Goal: Task Accomplishment & Management: Manage account settings

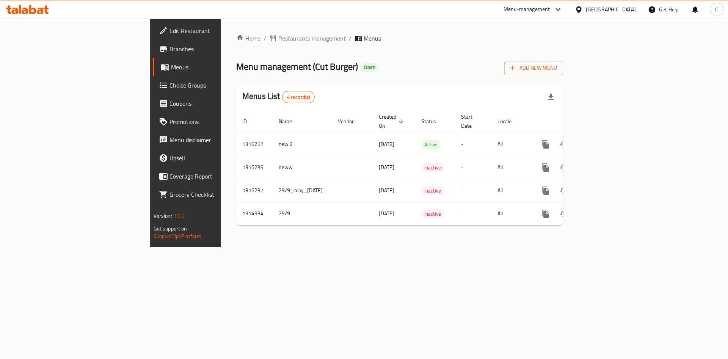
click at [384, 80] on div "Home / Restaurants management / Menus Menu management ( Cut Burger ) Open Add N…" at bounding box center [399, 133] width 327 height 198
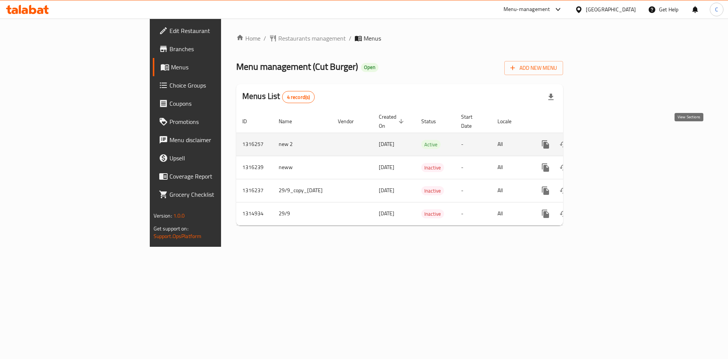
click at [603, 141] on icon "enhanced table" at bounding box center [600, 144] width 7 height 7
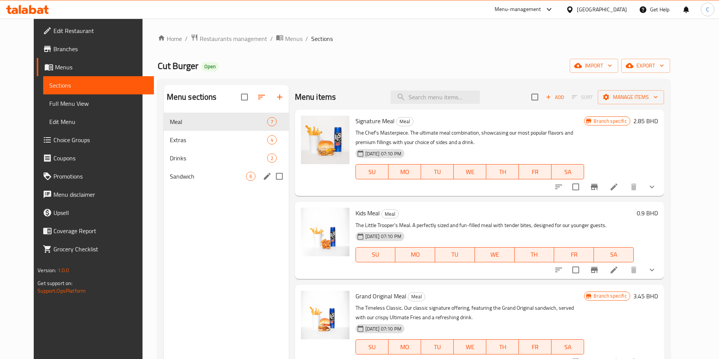
click at [198, 171] on div "Sandwich 6" at bounding box center [226, 176] width 125 height 18
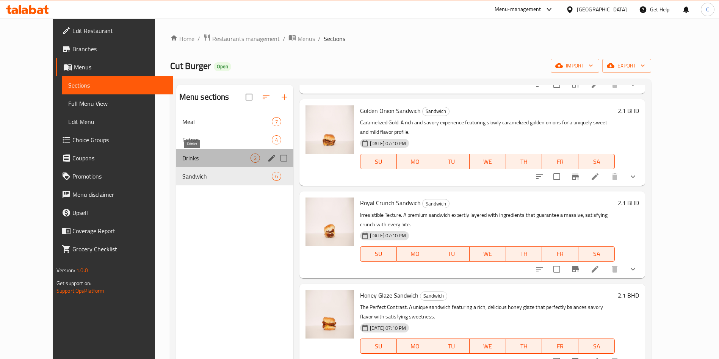
click at [182, 159] on span "Drinks" at bounding box center [216, 158] width 68 height 9
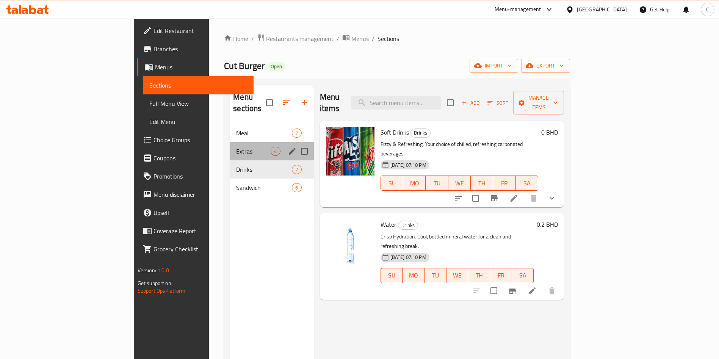
click at [230, 144] on div "Extras 4" at bounding box center [271, 151] width 83 height 18
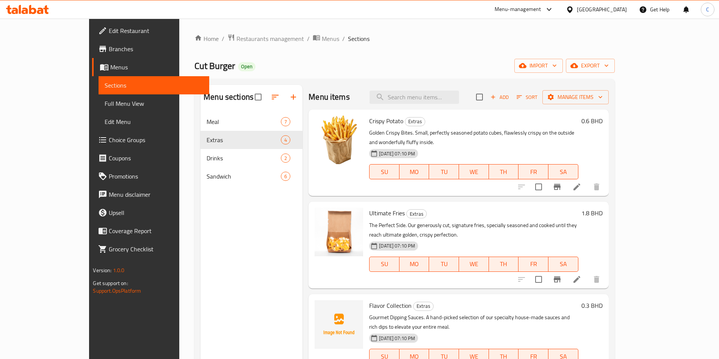
click at [630, 106] on div "Home / Restaurants management / Menus / Sections Cut Burger Open import export …" at bounding box center [404, 242] width 450 height 447
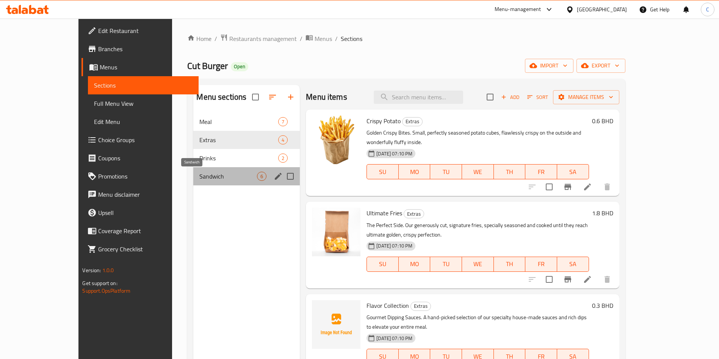
click at [201, 175] on span "Sandwich" at bounding box center [228, 176] width 58 height 9
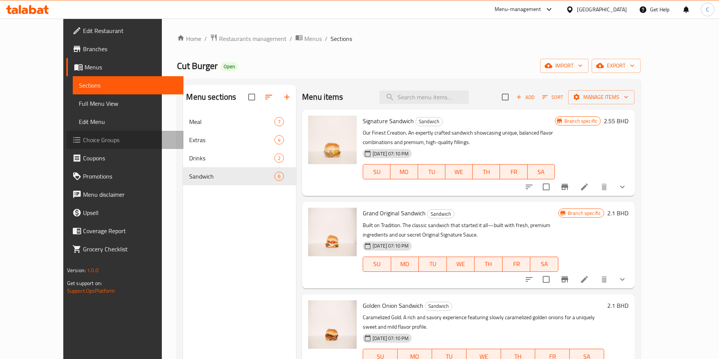
click at [83, 142] on span "Choice Groups" at bounding box center [130, 139] width 94 height 9
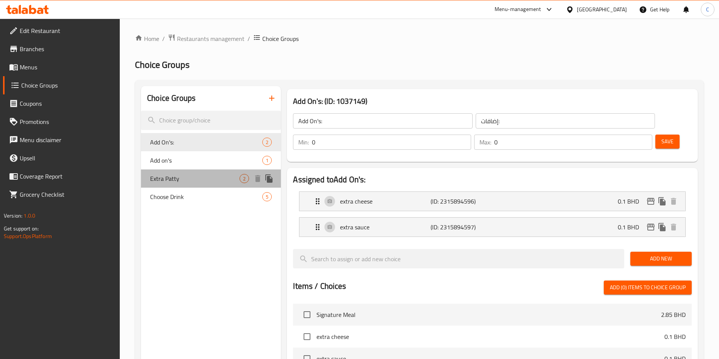
click at [188, 178] on span "Extra Patty" at bounding box center [194, 178] width 89 height 9
type input "Extra Patty"
type input "باتي اضافية"
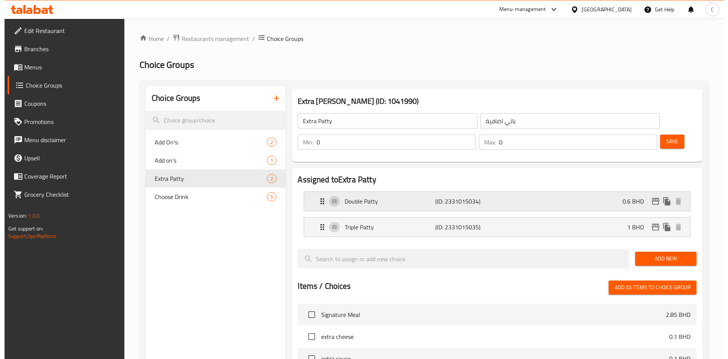
scroll to position [219, 0]
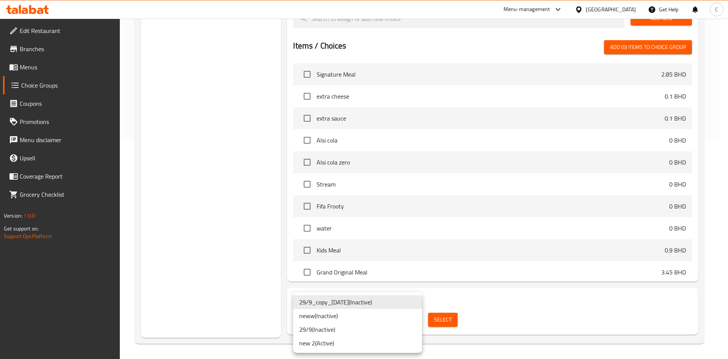
click at [343, 342] on li "new 2 ( Active )" at bounding box center [357, 343] width 129 height 14
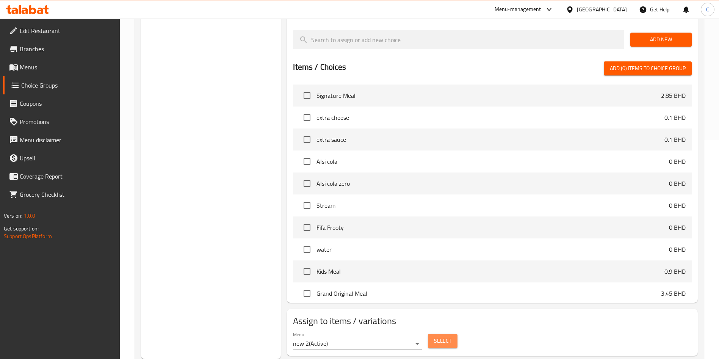
click at [443, 336] on span "Select" at bounding box center [442, 340] width 17 height 9
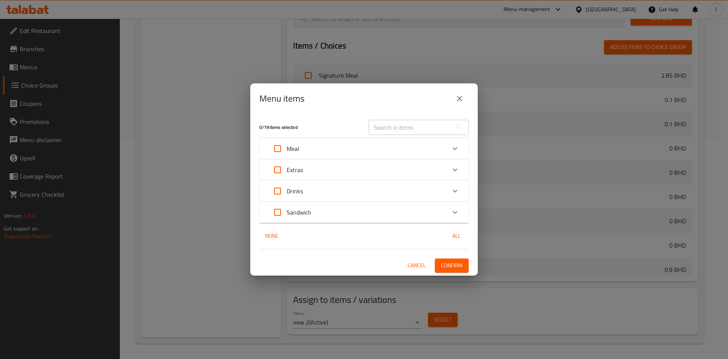
click at [427, 166] on div "Extras" at bounding box center [356, 170] width 177 height 18
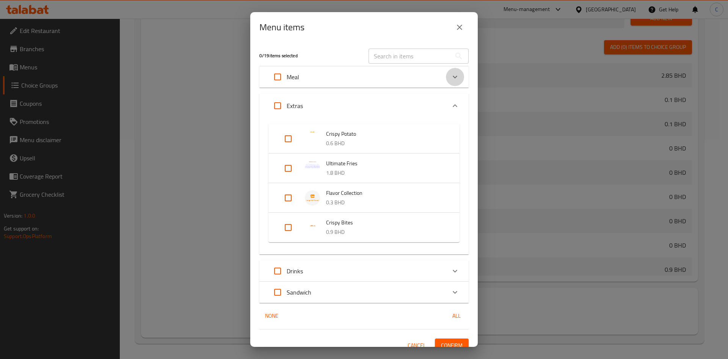
click at [450, 78] on icon "Expand" at bounding box center [454, 76] width 9 height 9
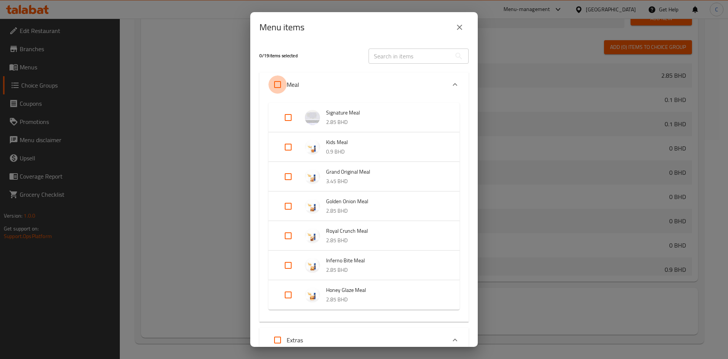
click at [278, 84] on input "Expand" at bounding box center [277, 84] width 18 height 18
checkbox input "true"
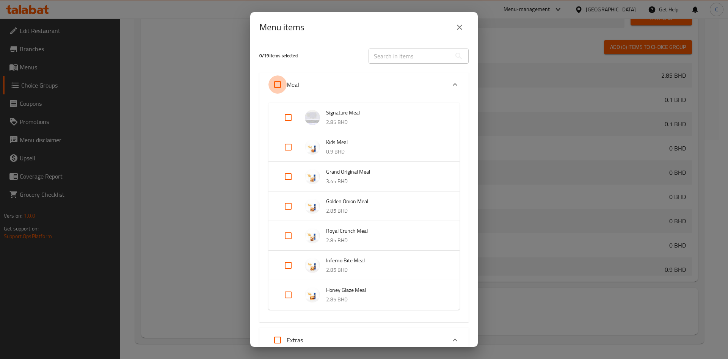
checkbox input "true"
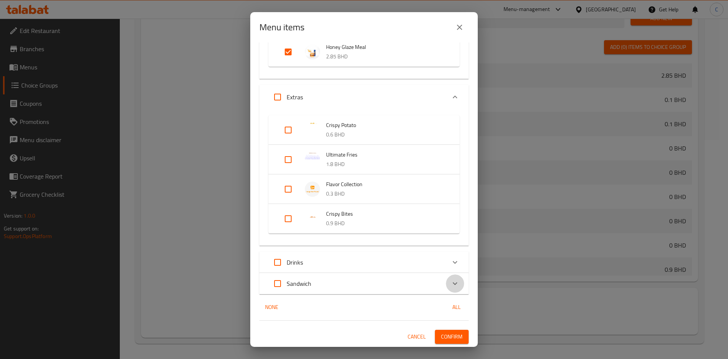
click at [450, 286] on icon "Expand" at bounding box center [454, 283] width 9 height 9
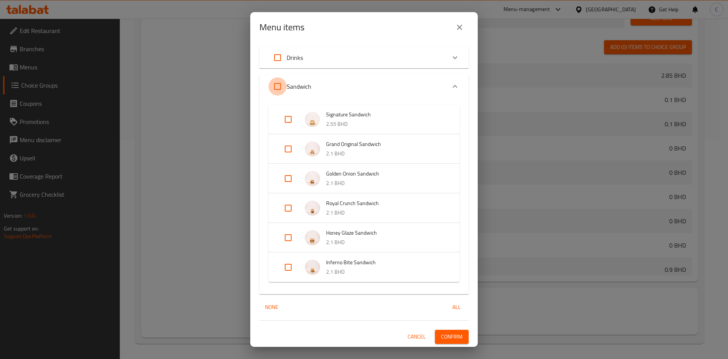
click at [277, 91] on input "Expand" at bounding box center [277, 86] width 18 height 18
checkbox input "true"
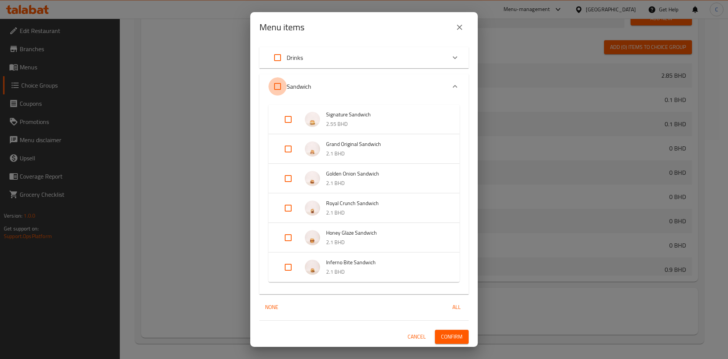
checkbox input "true"
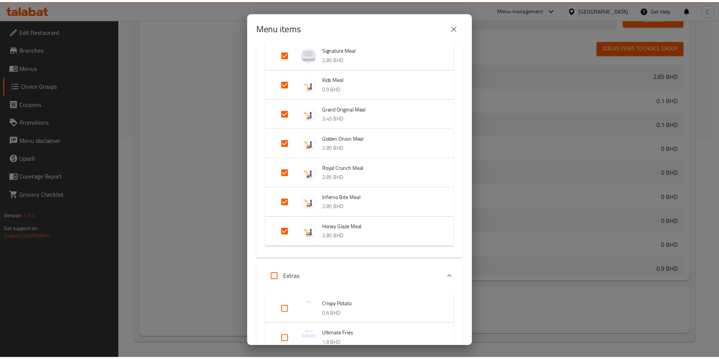
scroll to position [0, 0]
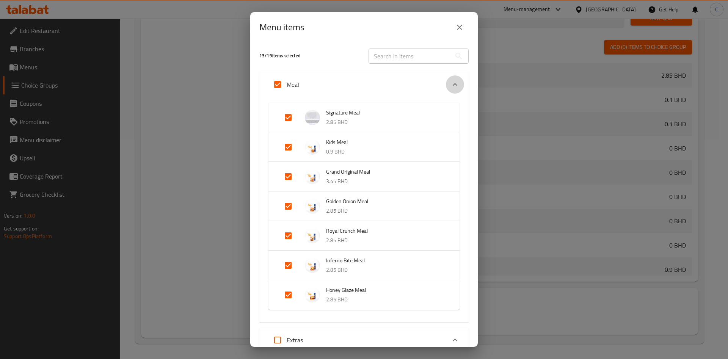
click at [450, 81] on icon "Expand" at bounding box center [454, 84] width 9 height 9
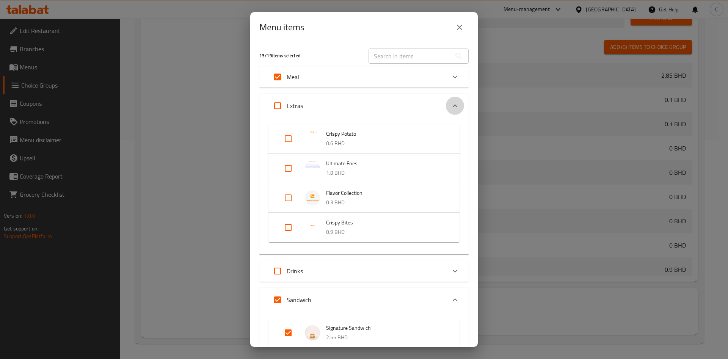
click at [450, 110] on icon "Expand" at bounding box center [454, 105] width 9 height 9
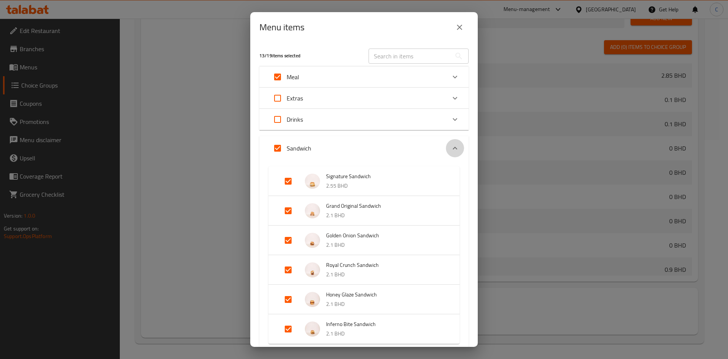
click at [450, 147] on icon "Expand" at bounding box center [454, 148] width 9 height 9
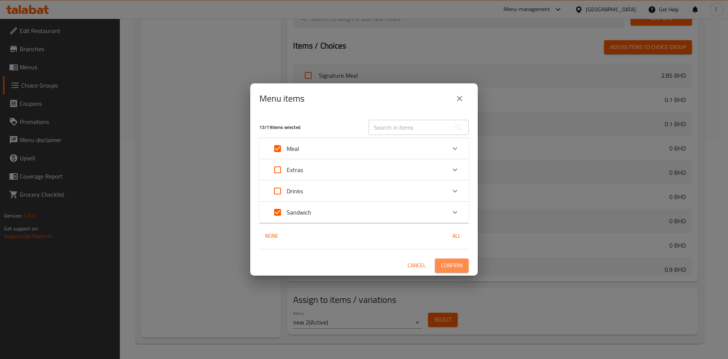
click at [459, 268] on span "Confirm" at bounding box center [452, 265] width 22 height 9
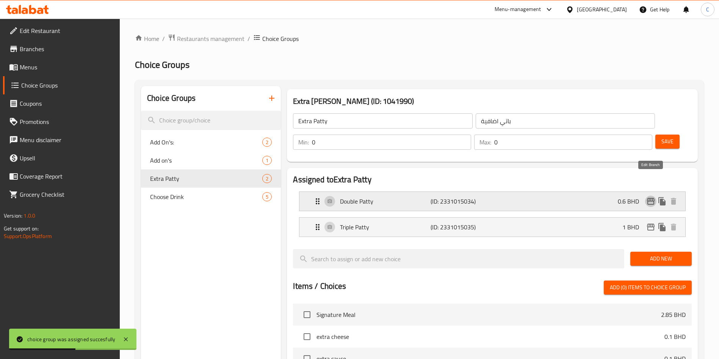
click at [650, 197] on icon "edit" at bounding box center [650, 201] width 9 height 9
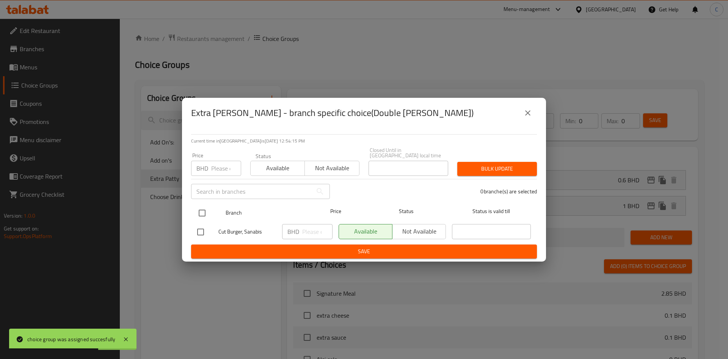
click at [203, 212] on input "checkbox" at bounding box center [202, 213] width 16 height 16
checkbox input "true"
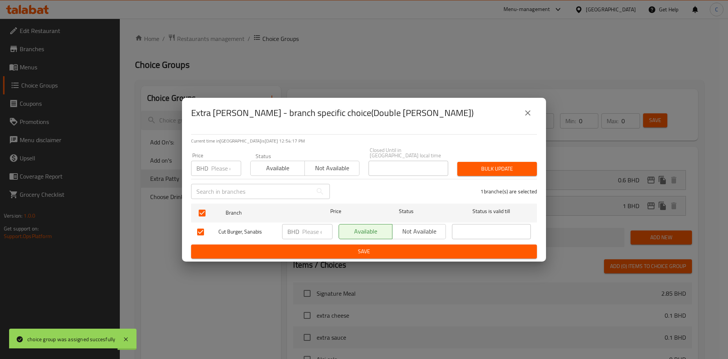
click at [498, 169] on span "Bulk update" at bounding box center [496, 168] width 67 height 9
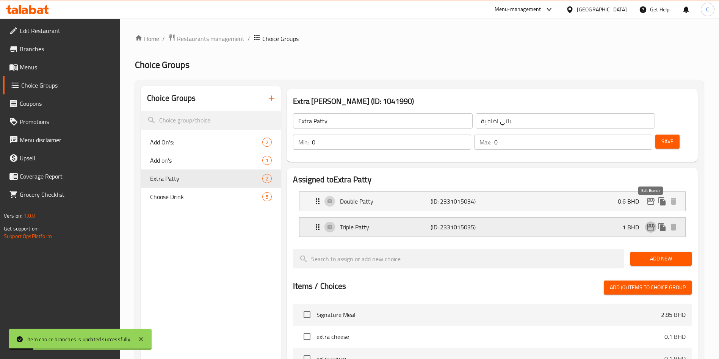
click at [650, 221] on button "edit" at bounding box center [650, 226] width 11 height 11
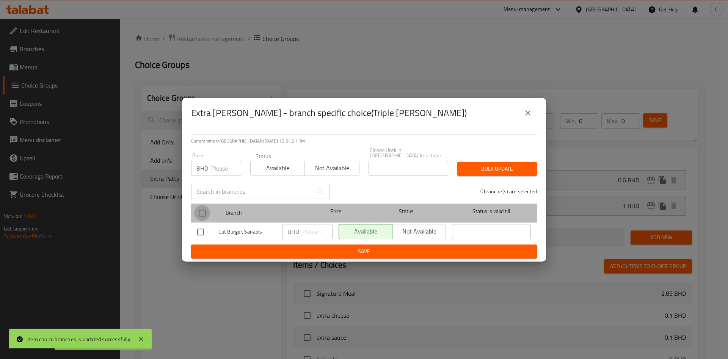
click at [204, 211] on input "checkbox" at bounding box center [202, 213] width 16 height 16
checkbox input "true"
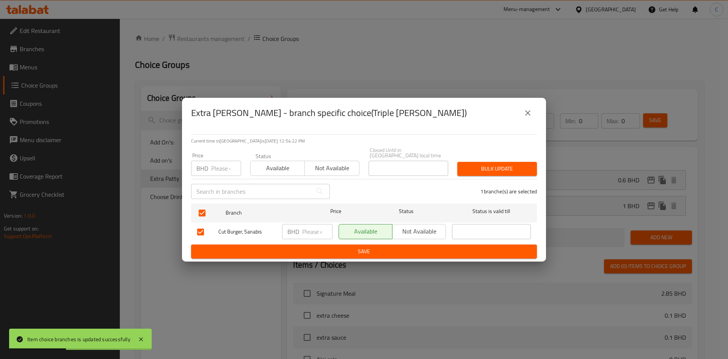
click at [475, 164] on span "Bulk update" at bounding box center [496, 168] width 67 height 9
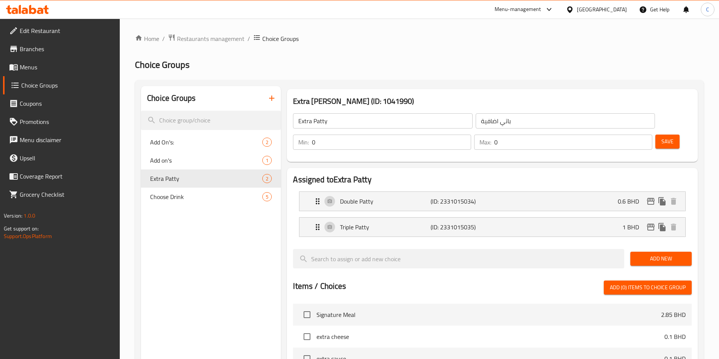
click at [52, 53] on link "Branches" at bounding box center [61, 49] width 117 height 18
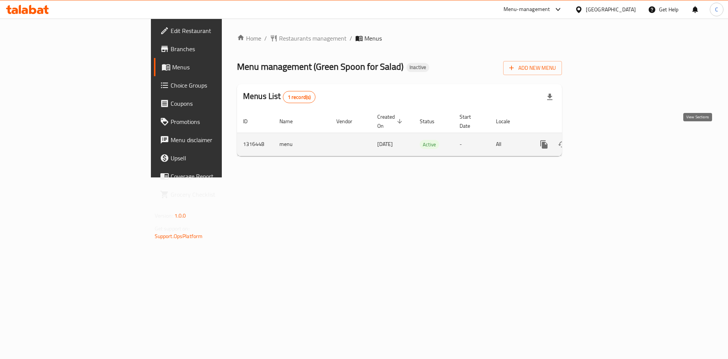
click at [608, 141] on link "enhanced table" at bounding box center [598, 144] width 18 height 18
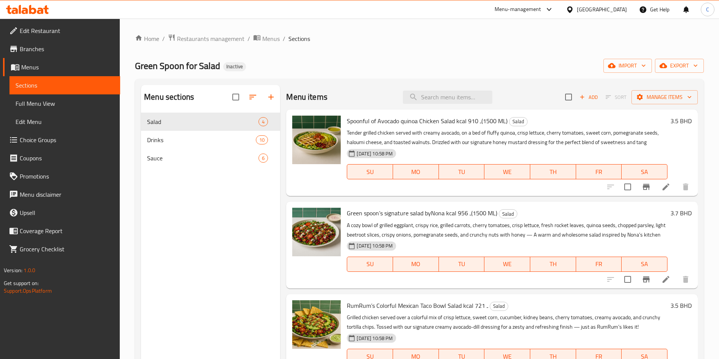
click at [36, 93] on link "Sections" at bounding box center [64, 85] width 111 height 18
click at [45, 105] on span "Full Menu View" at bounding box center [65, 103] width 99 height 9
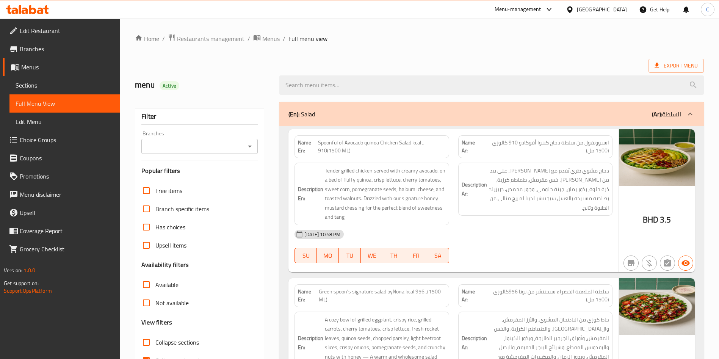
click at [62, 127] on link "Edit Menu" at bounding box center [64, 122] width 111 height 18
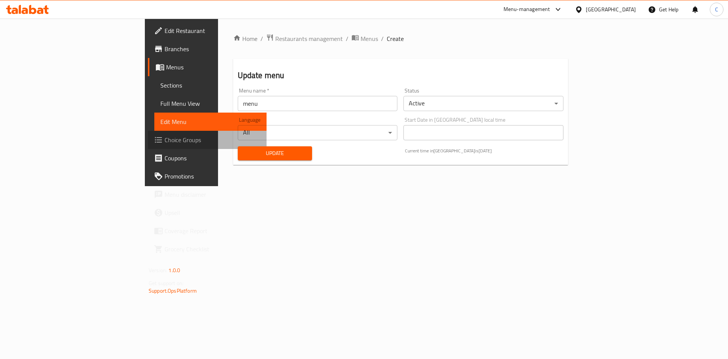
click at [148, 147] on link "Choice Groups" at bounding box center [207, 140] width 119 height 18
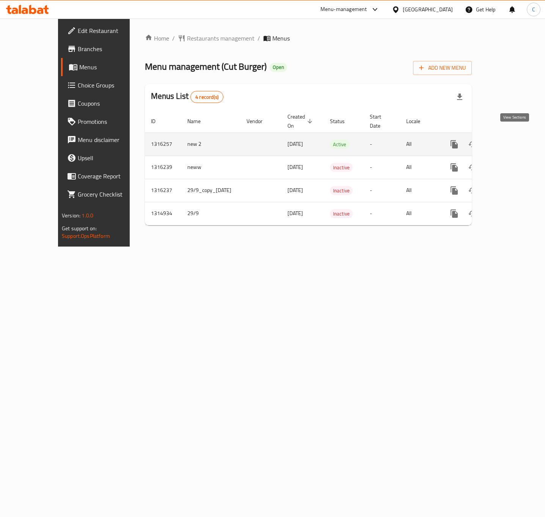
click at [513, 140] on icon "enhanced table" at bounding box center [508, 144] width 9 height 9
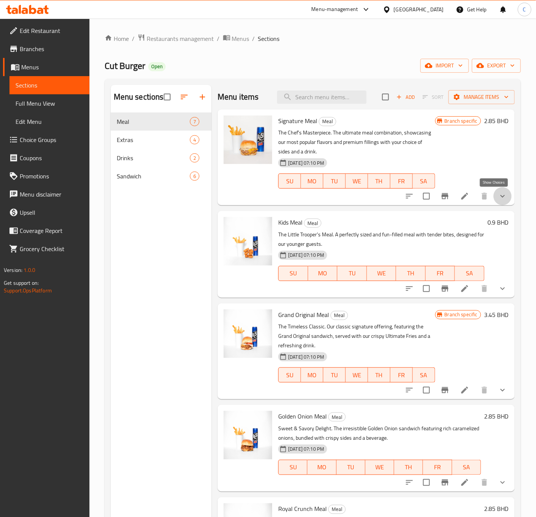
click at [498, 194] on icon "show more" at bounding box center [502, 196] width 9 height 9
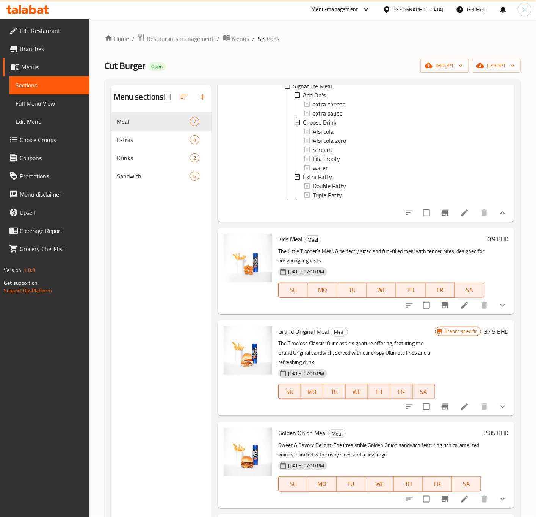
scroll to position [171, 0]
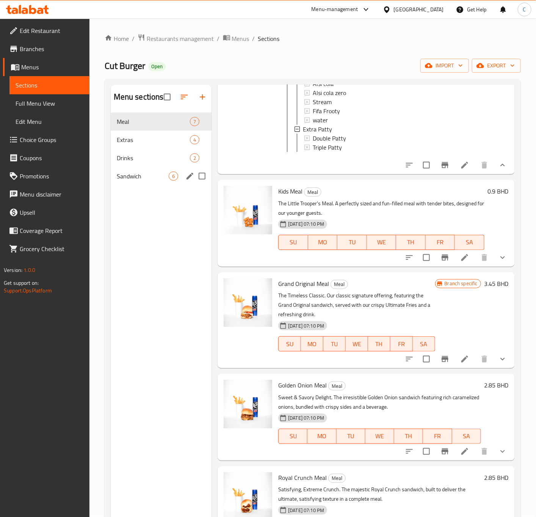
click at [139, 182] on div "Sandwich 6" at bounding box center [161, 176] width 101 height 18
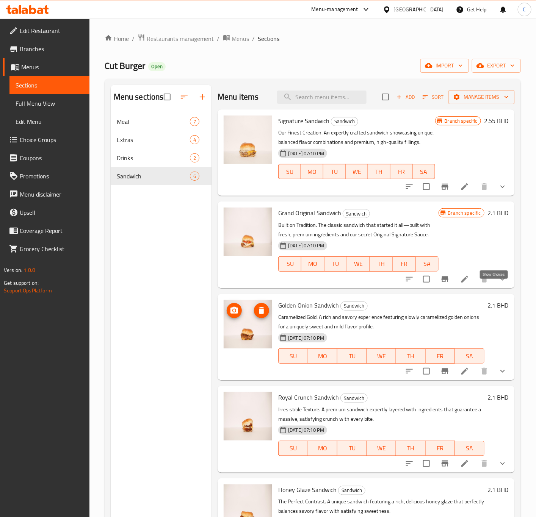
click at [500, 281] on icon "show more" at bounding box center [502, 279] width 5 height 3
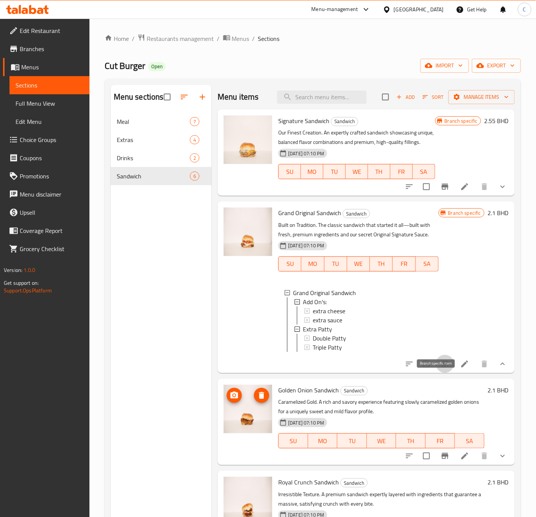
click at [440, 369] on icon "Branch-specific-item" at bounding box center [444, 364] width 9 height 9
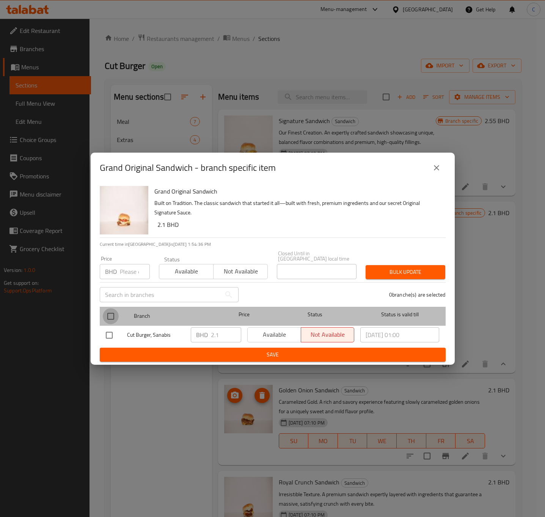
click at [109, 309] on input "checkbox" at bounding box center [111, 317] width 16 height 16
checkbox input "true"
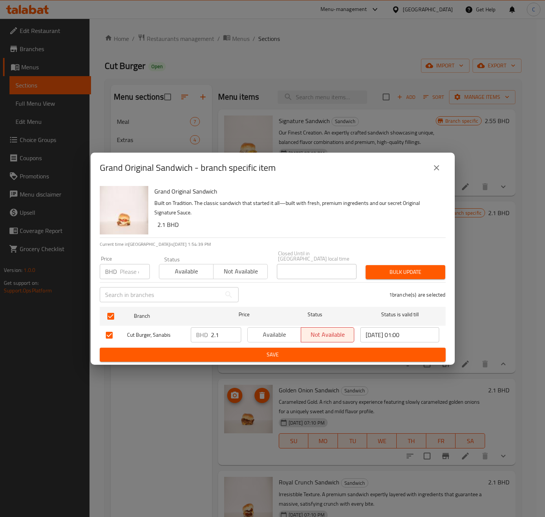
click at [399, 270] on span "Bulk update" at bounding box center [404, 272] width 67 height 9
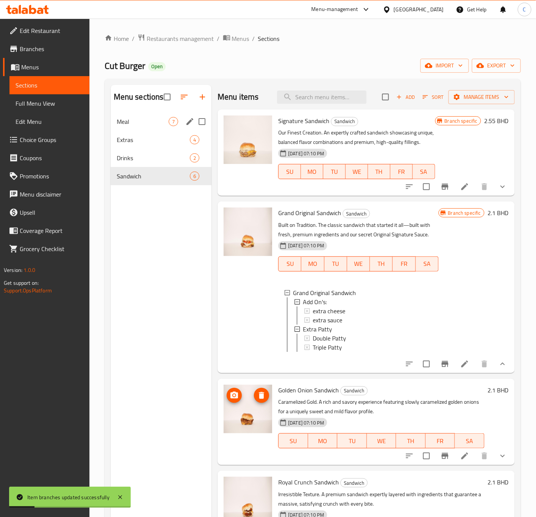
click at [159, 117] on span "Meal" at bounding box center [143, 121] width 52 height 9
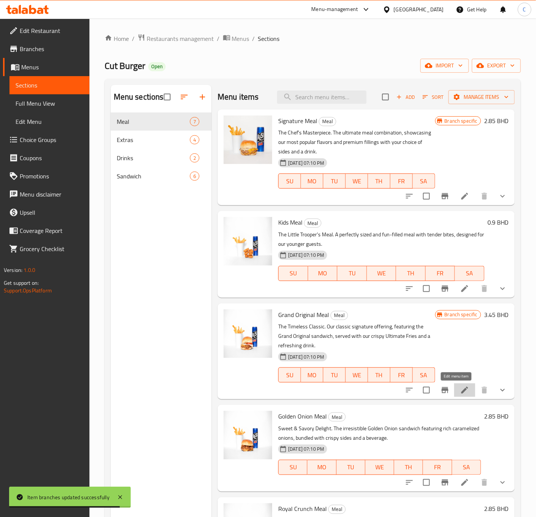
click at [460, 392] on icon at bounding box center [464, 390] width 9 height 9
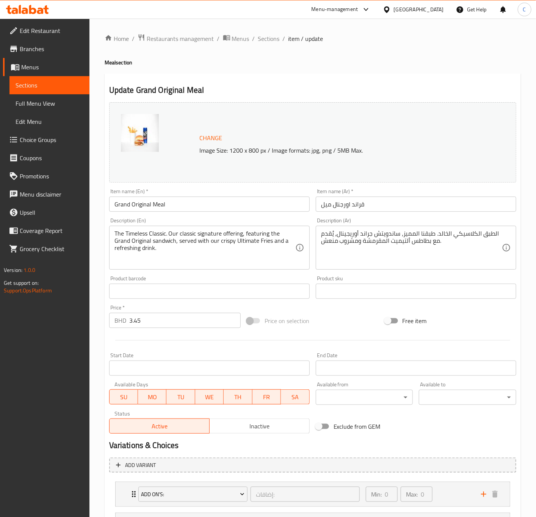
drag, startPoint x: 168, startPoint y: 320, endPoint x: 6, endPoint y: 355, distance: 165.3
click at [25, 351] on div "Edit Restaurant Branches Menus Sections Full Menu View Edit Menu Choice Groups …" at bounding box center [268, 320] width 536 height 603
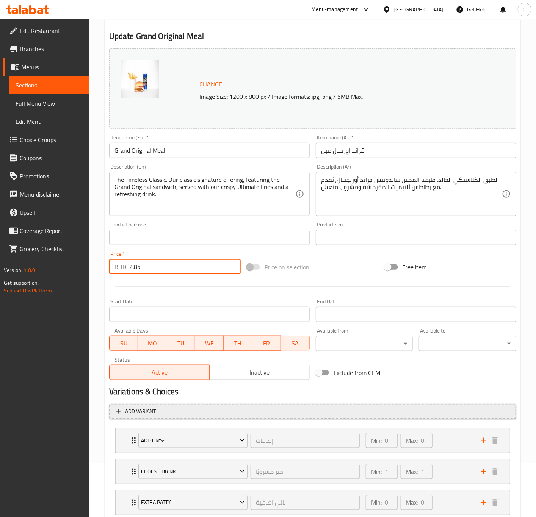
scroll to position [106, 0]
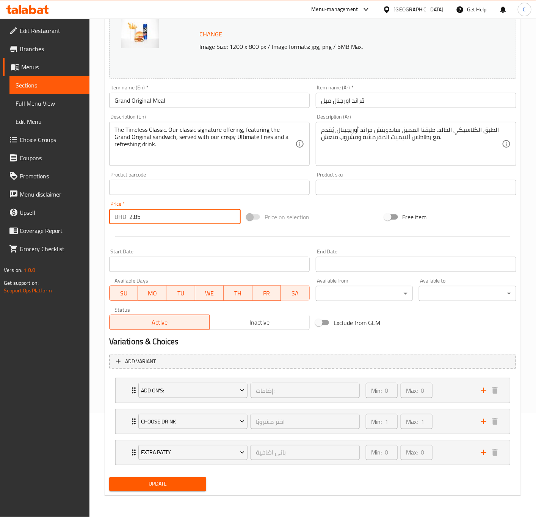
type input "2.85"
click at [184, 490] on button "Update" at bounding box center [157, 485] width 97 height 14
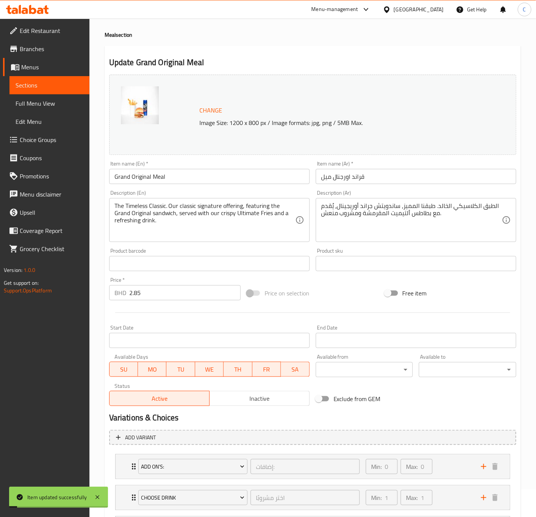
scroll to position [0, 0]
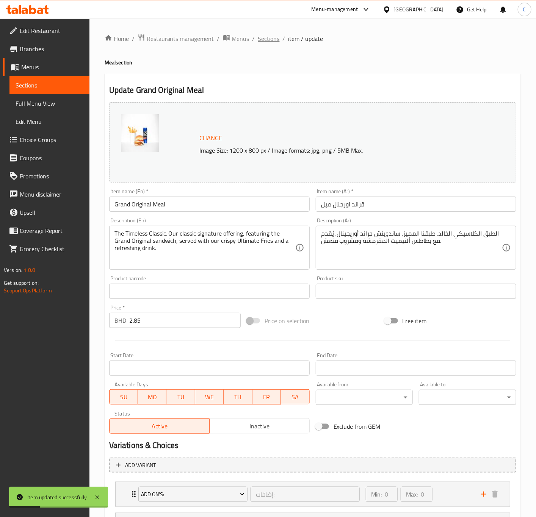
click at [271, 41] on span "Sections" at bounding box center [269, 38] width 22 height 9
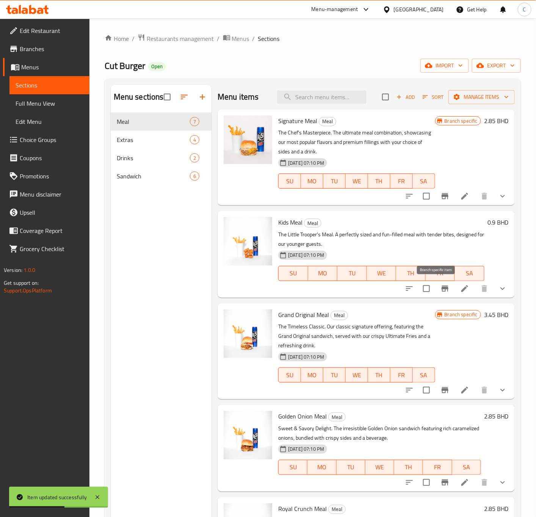
scroll to position [114, 0]
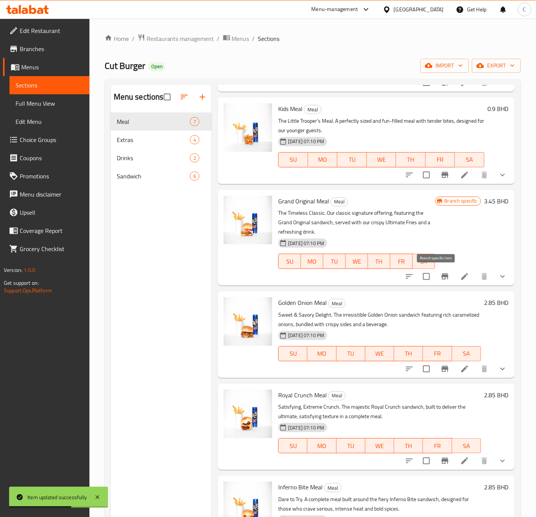
click at [442, 279] on icon "Branch-specific-item" at bounding box center [445, 277] width 7 height 6
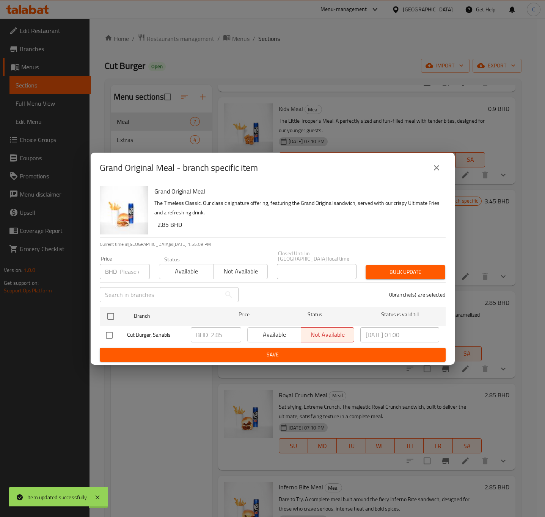
click at [170, 345] on form "Branch Price Status Status is valid till Cut Burger, Sanabis BHD 2.85 ​ Availab…" at bounding box center [273, 333] width 346 height 58
click at [436, 168] on icon "close" at bounding box center [436, 167] width 9 height 9
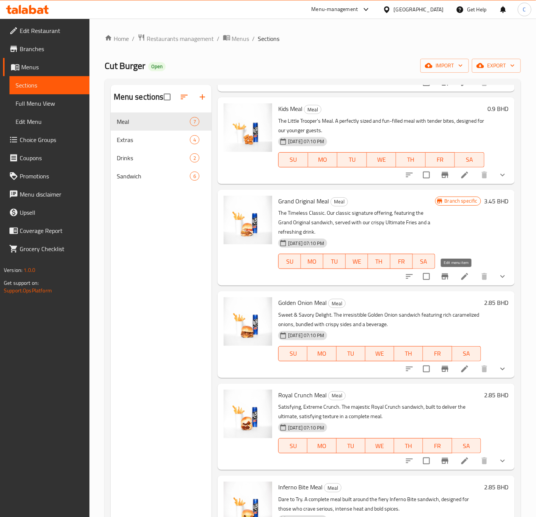
click at [461, 276] on icon at bounding box center [464, 276] width 7 height 7
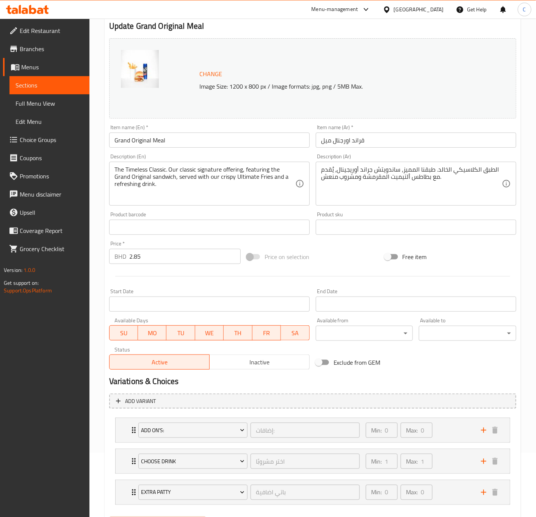
scroll to position [106, 0]
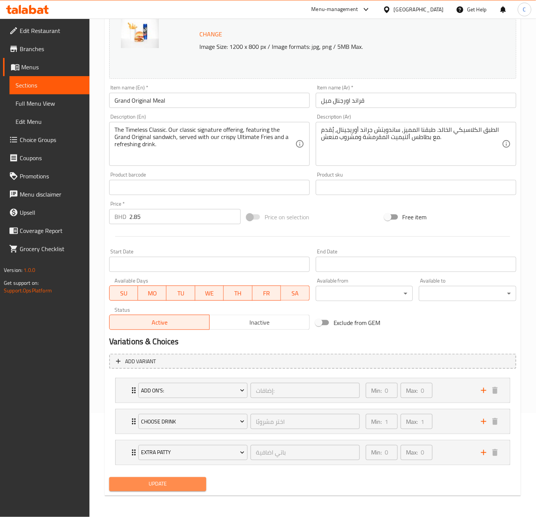
click at [168, 480] on span "Update" at bounding box center [157, 484] width 85 height 9
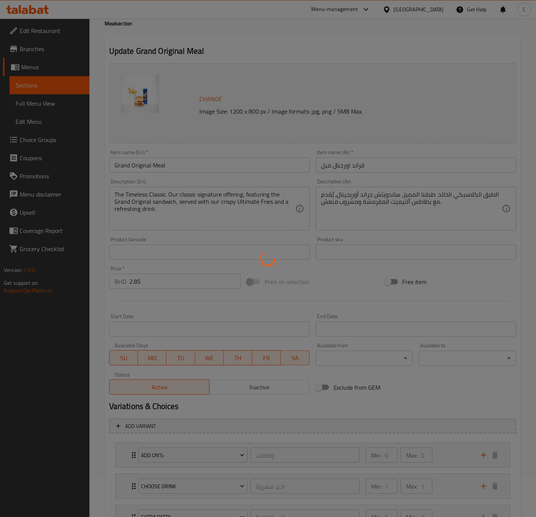
scroll to position [0, 0]
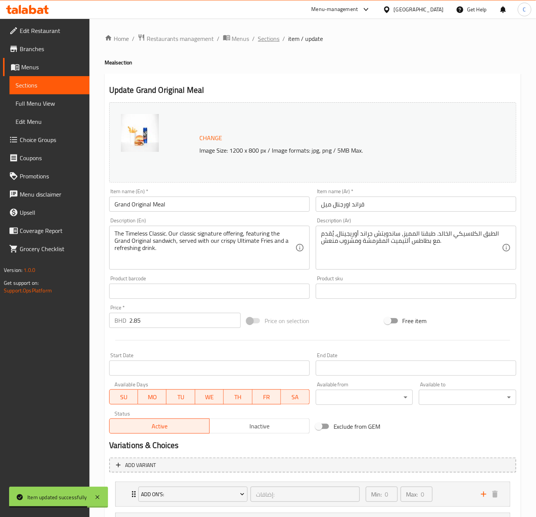
click at [261, 39] on span "Sections" at bounding box center [269, 38] width 22 height 9
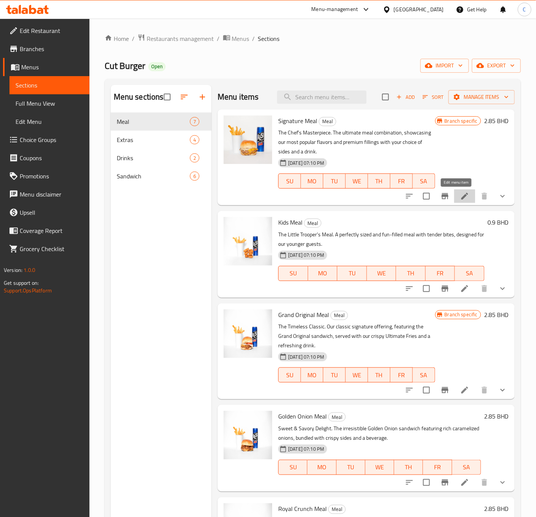
click at [461, 200] on icon at bounding box center [464, 196] width 7 height 7
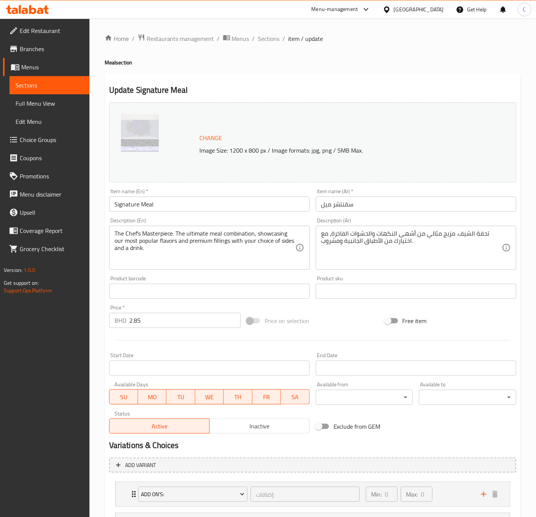
drag, startPoint x: 192, startPoint y: 332, endPoint x: 19, endPoint y: 353, distance: 174.9
click at [58, 345] on div "Edit Restaurant Branches Menus Sections Full Menu View Edit Menu Choice Groups …" at bounding box center [268, 320] width 536 height 603
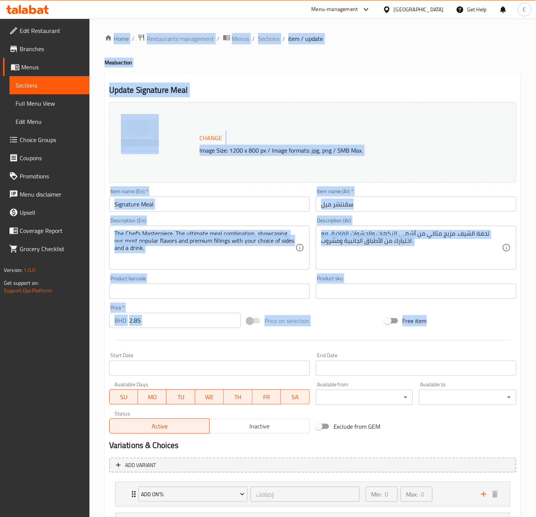
click at [170, 315] on input "2.85" at bounding box center [184, 320] width 111 height 15
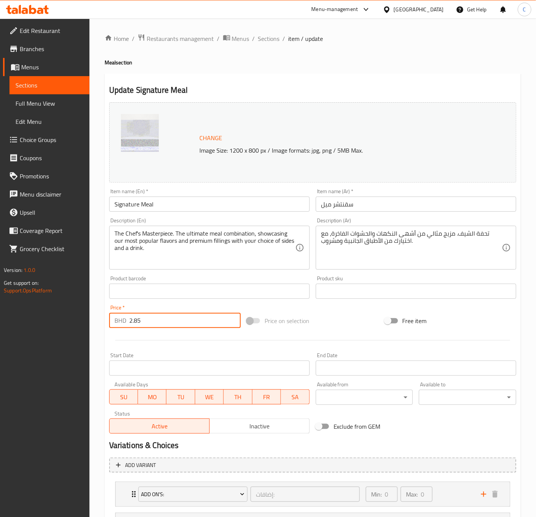
click at [170, 315] on input "2.85" at bounding box center [184, 320] width 111 height 15
click at [169, 315] on input "2.85" at bounding box center [184, 320] width 111 height 15
type input "3.45"
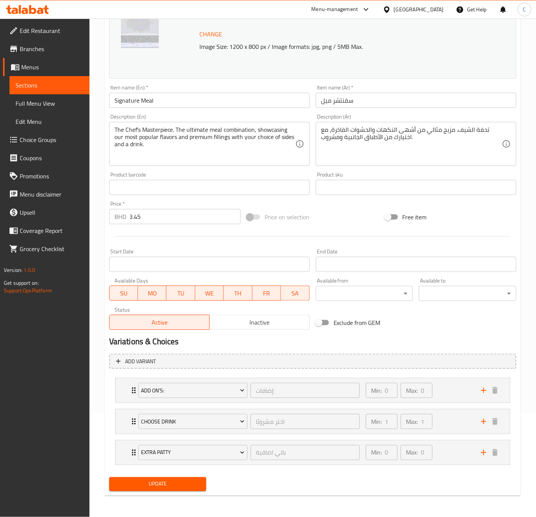
click at [175, 481] on span "Update" at bounding box center [157, 484] width 85 height 9
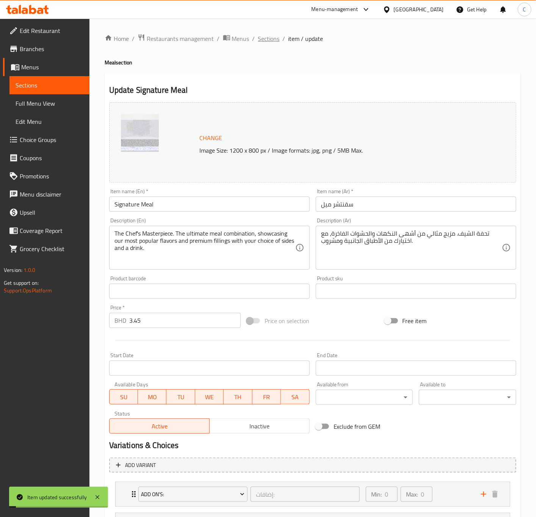
click at [263, 40] on span "Sections" at bounding box center [269, 38] width 22 height 9
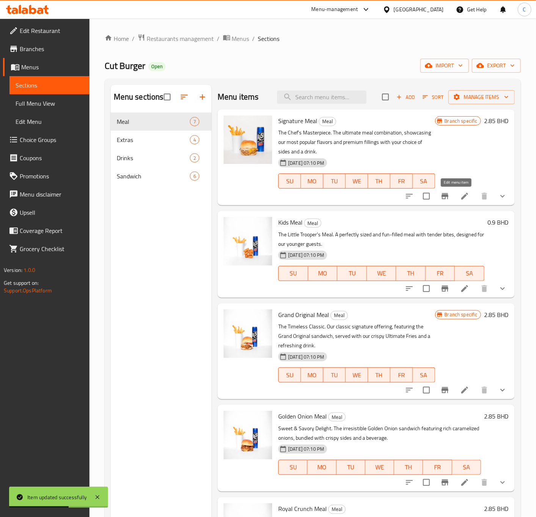
click at [461, 199] on icon at bounding box center [464, 196] width 7 height 7
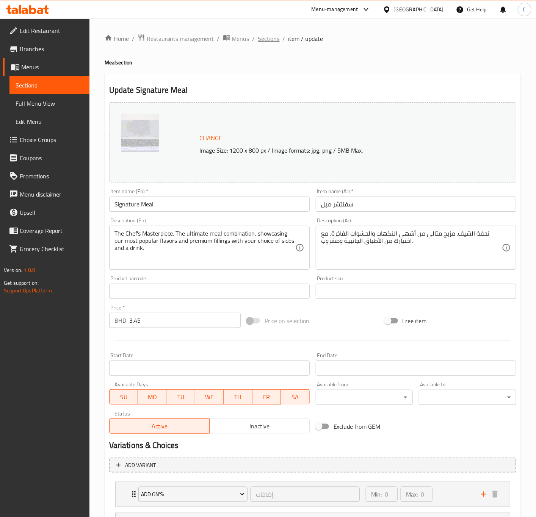
click at [270, 42] on span "Sections" at bounding box center [269, 38] width 22 height 9
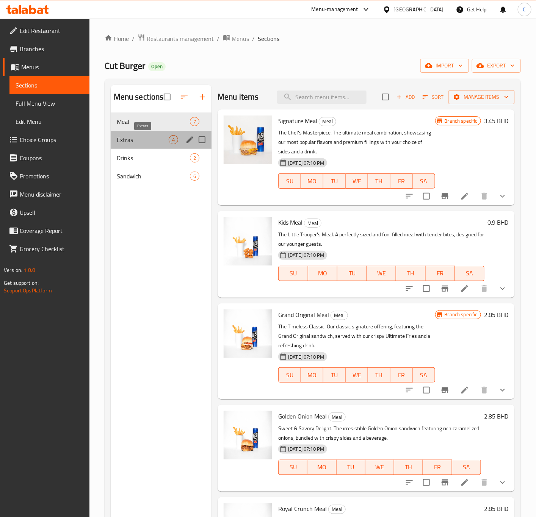
click at [140, 138] on span "Extras" at bounding box center [143, 139] width 52 height 9
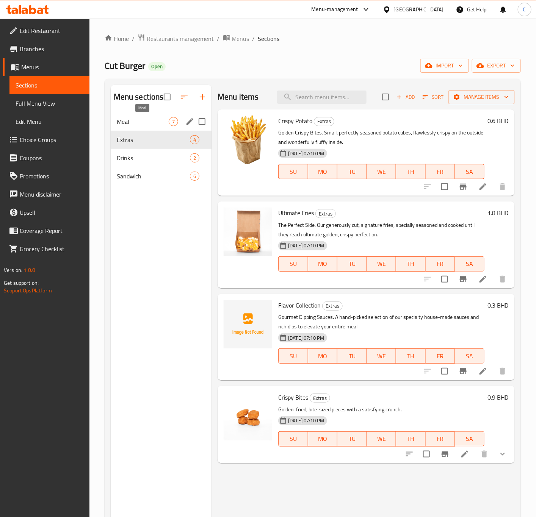
click at [144, 122] on span "Meal" at bounding box center [143, 121] width 52 height 9
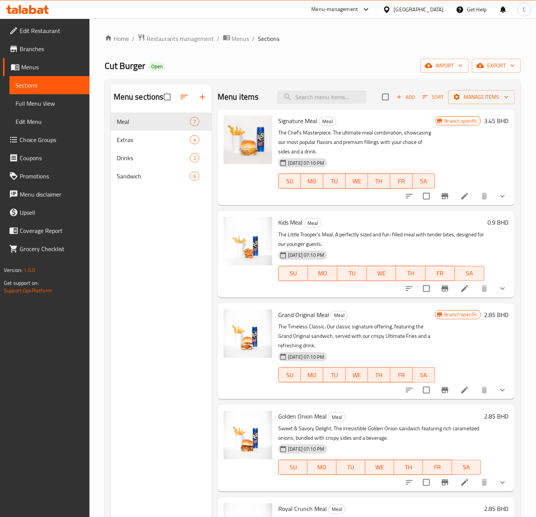
click at [500, 195] on button "show more" at bounding box center [503, 196] width 18 height 18
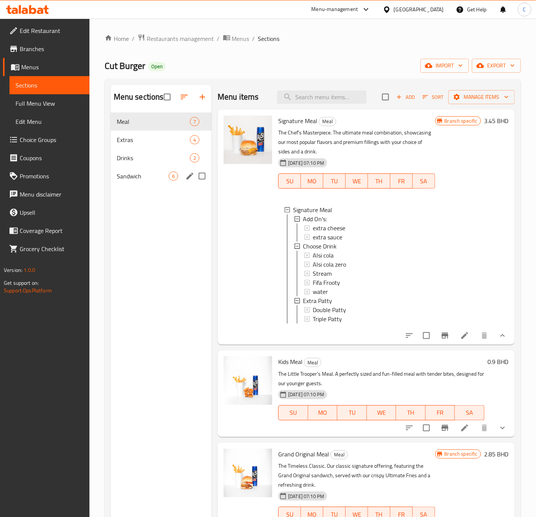
drag, startPoint x: 143, startPoint y: 177, endPoint x: 147, endPoint y: 179, distance: 4.7
click at [143, 177] on span "Sandwich" at bounding box center [143, 176] width 52 height 9
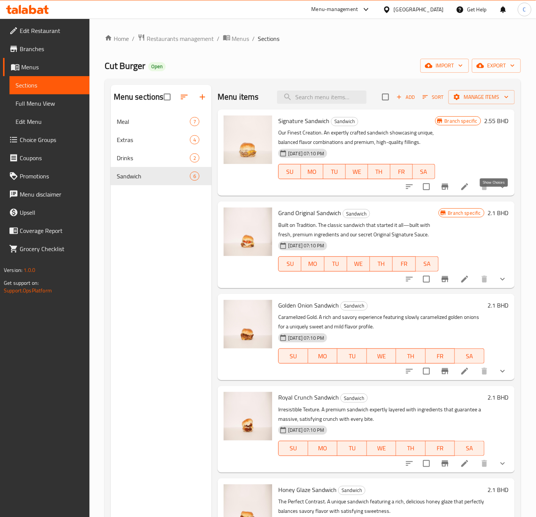
drag, startPoint x: 490, startPoint y: 197, endPoint x: 490, endPoint y: 205, distance: 8.3
click at [498, 191] on icon "show more" at bounding box center [502, 186] width 9 height 9
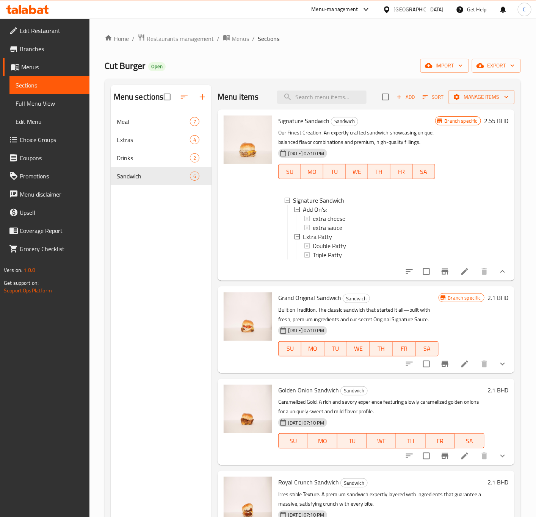
drag, startPoint x: 162, startPoint y: 278, endPoint x: 155, endPoint y: 256, distance: 23.1
click at [161, 278] on div "Menu sections Meal 7 Extras 4 Drinks 2 Sandwich 6" at bounding box center [161, 343] width 101 height 517
